Goal: Task Accomplishment & Management: Complete application form

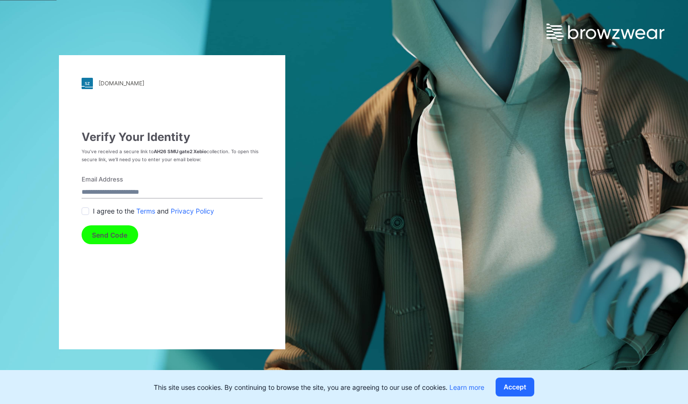
click at [83, 212] on span at bounding box center [86, 211] width 8 height 8
drag, startPoint x: 124, startPoint y: 195, endPoint x: 131, endPoint y: 198, distance: 7.8
click at [124, 195] on input "Email Address" at bounding box center [172, 192] width 181 height 13
type input "**********"
click at [114, 234] on button "Send Code" at bounding box center [110, 234] width 57 height 19
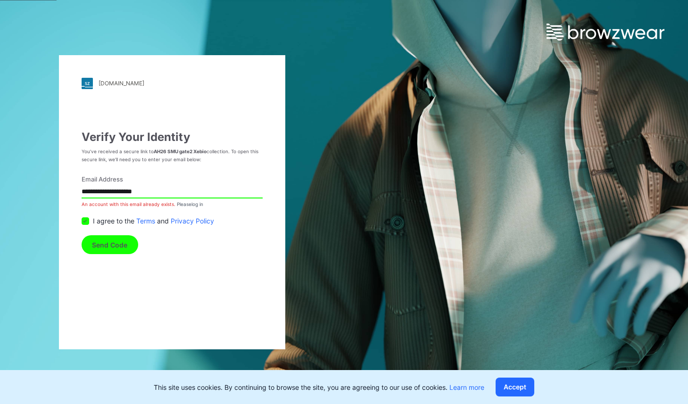
click at [83, 220] on icon at bounding box center [85, 221] width 4 height 3
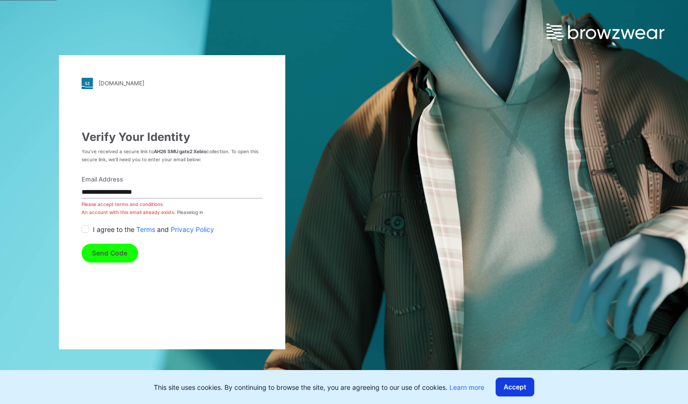
click at [524, 389] on button "Accept" at bounding box center [514, 387] width 39 height 19
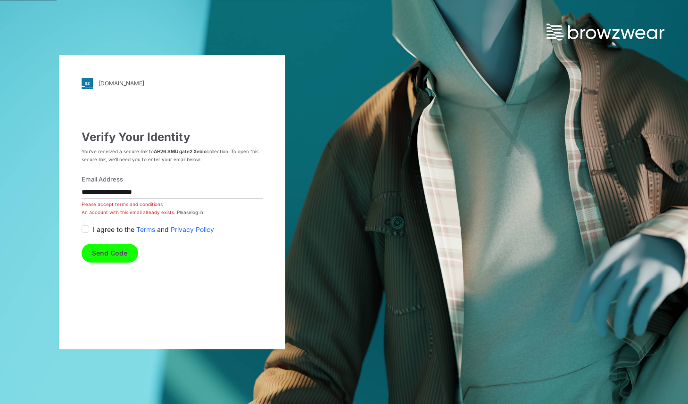
click at [87, 230] on span at bounding box center [86, 229] width 8 height 8
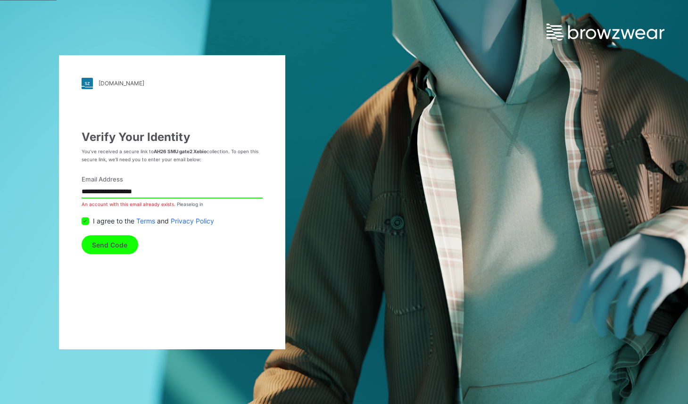
click at [109, 245] on button "Send Code" at bounding box center [110, 244] width 57 height 19
click at [646, 32] on img at bounding box center [605, 32] width 118 height 17
